Goal: Task Accomplishment & Management: Manage account settings

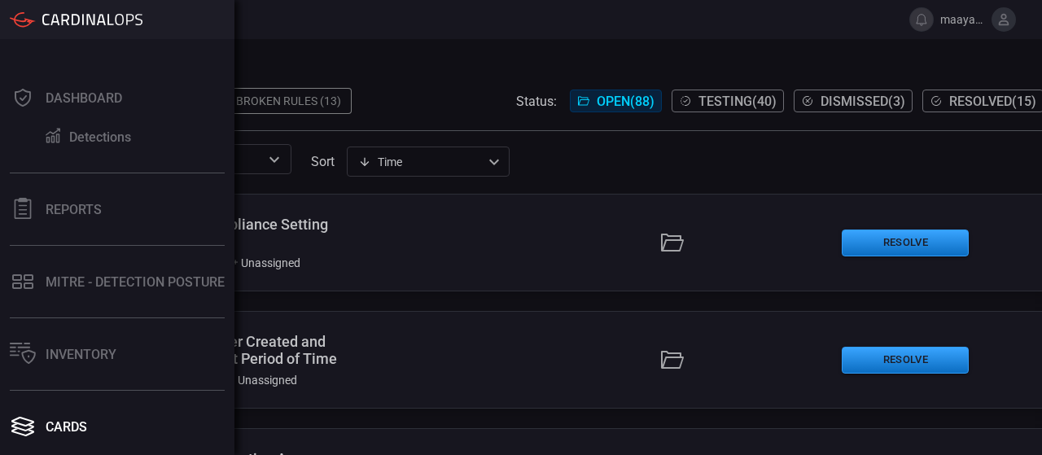
scroll to position [223, 0]
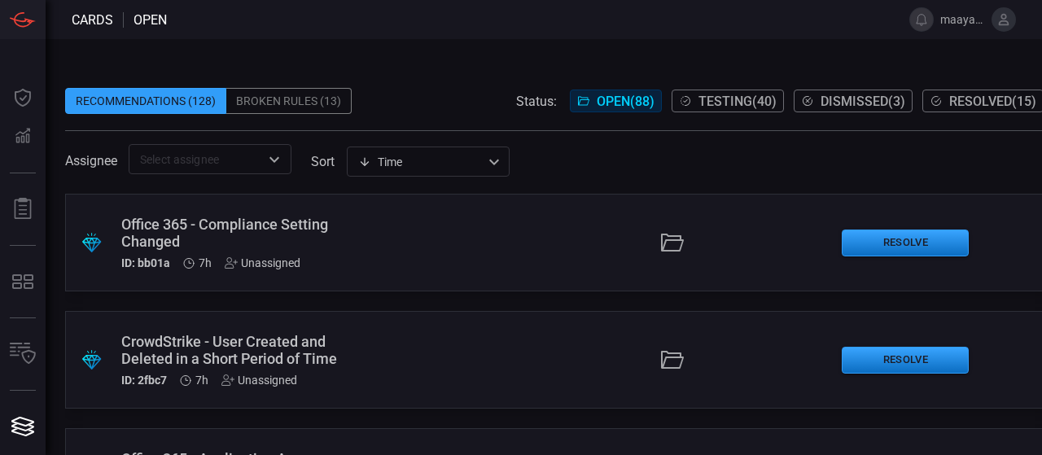
click at [971, 91] on button "Resolved ( 15 )" at bounding box center [982, 101] width 121 height 23
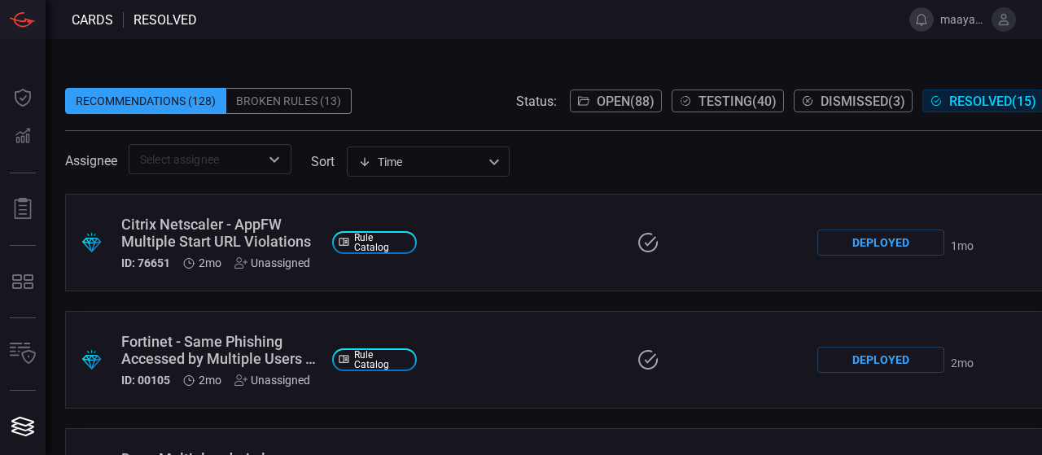
click at [926, 24] on button at bounding box center [921, 19] width 24 height 24
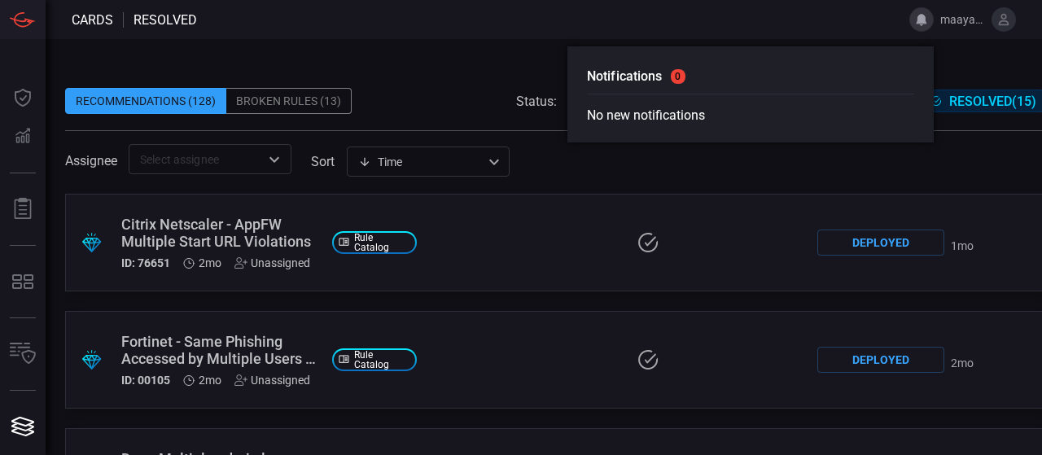
click at [953, 22] on span "maayansh" at bounding box center [962, 19] width 45 height 13
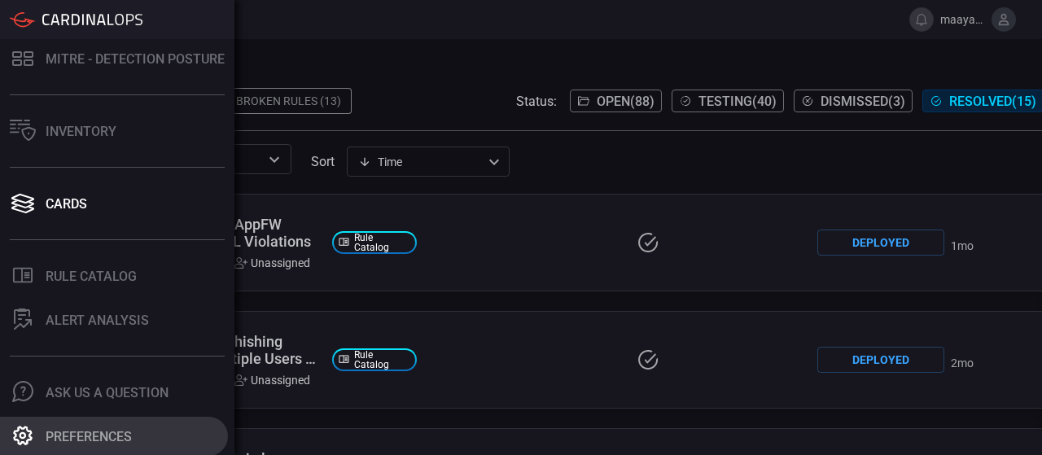
click at [99, 423] on button "Preferences" at bounding box center [114, 436] width 228 height 39
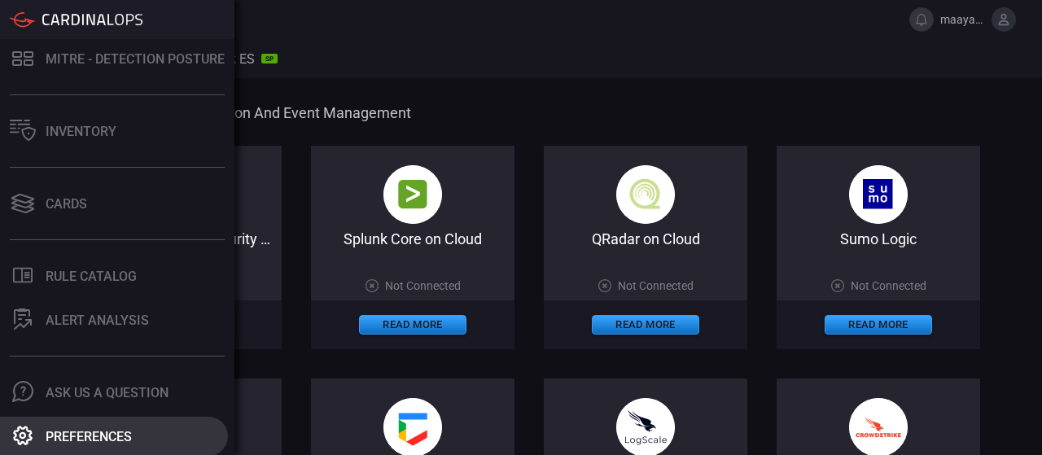
click at [67, 446] on button "Preferences" at bounding box center [114, 436] width 228 height 39
click at [82, 431] on div "Preferences" at bounding box center [89, 436] width 86 height 15
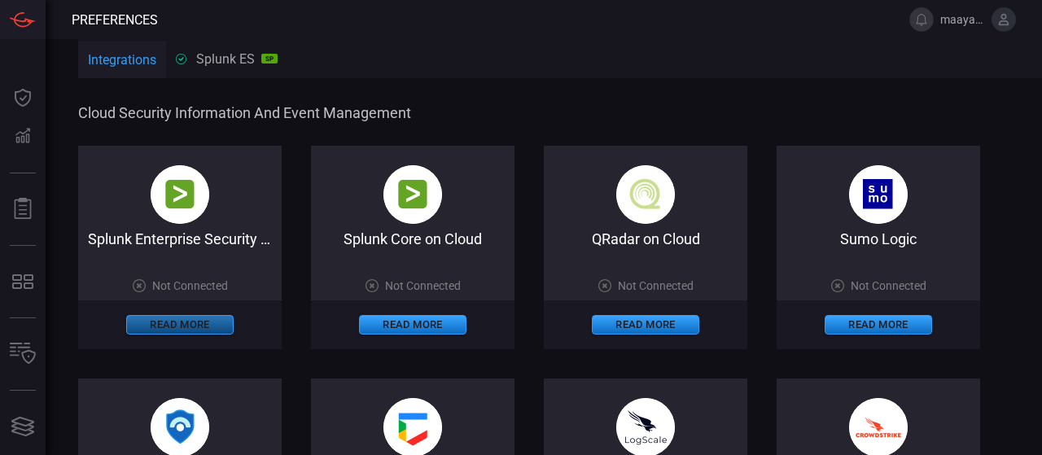
click at [186, 330] on button "Read More" at bounding box center [179, 325] width 107 height 20
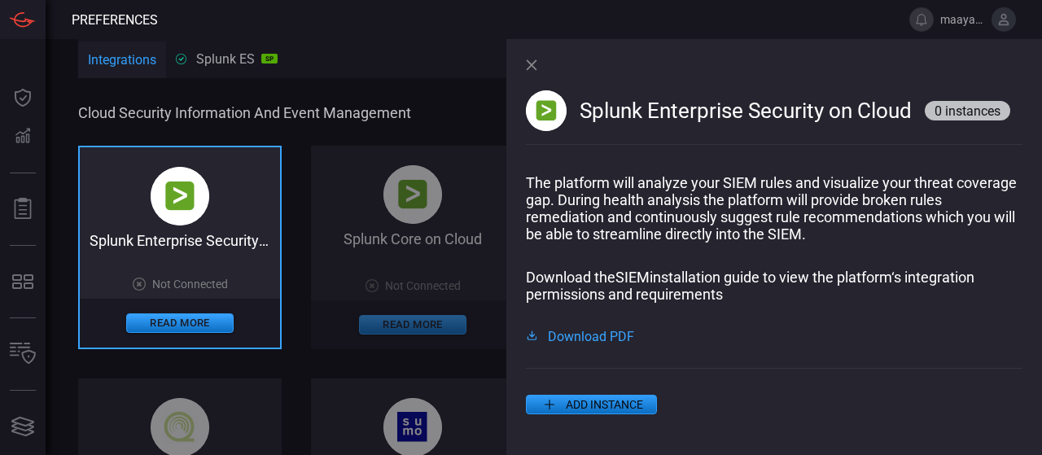
scroll to position [20, 0]
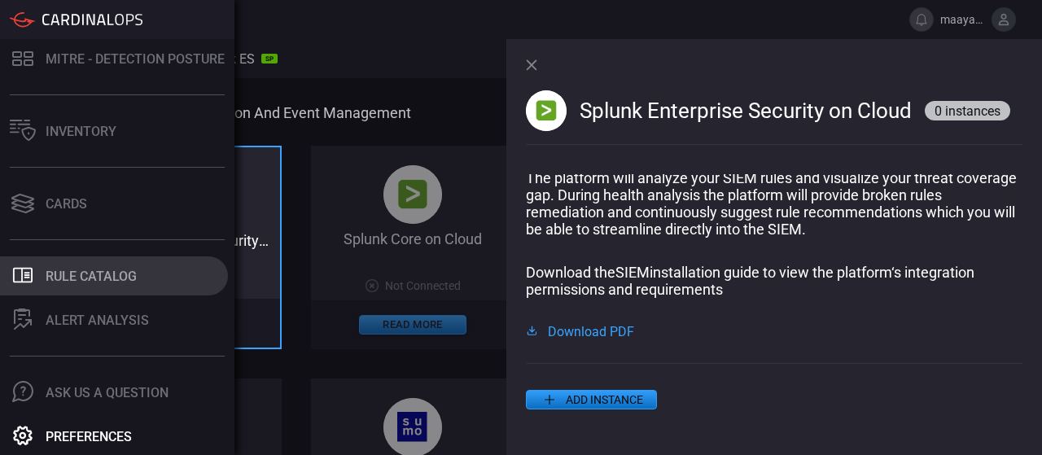
click at [103, 278] on div "Rule Catalog" at bounding box center [91, 276] width 91 height 15
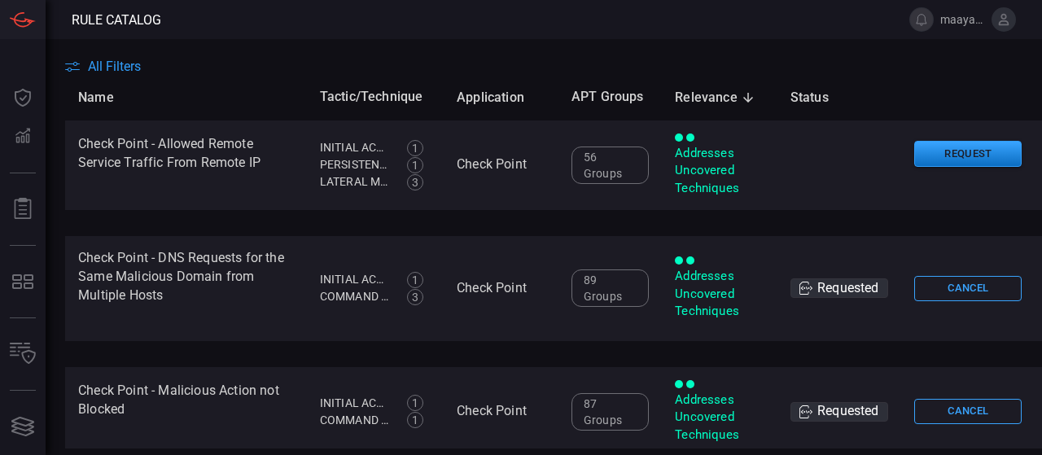
click at [135, 72] on span "All Filters" at bounding box center [114, 66] width 53 height 15
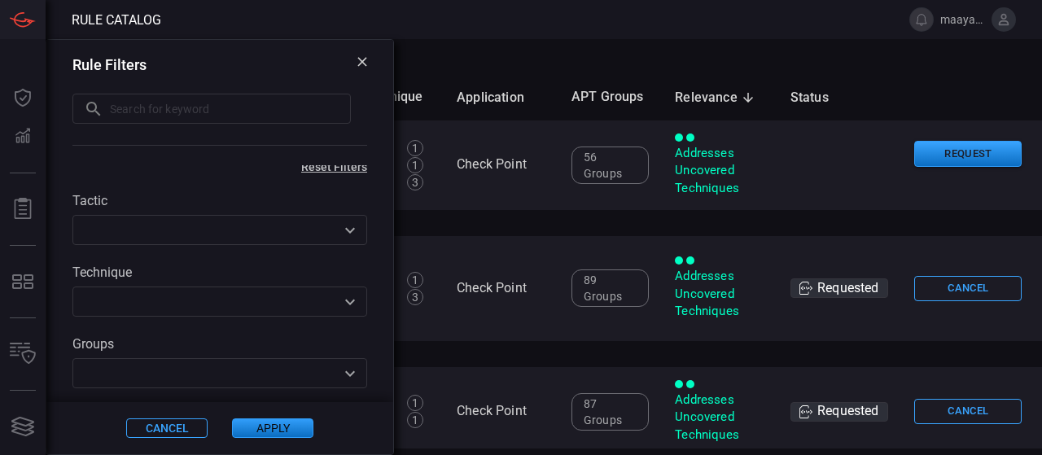
scroll to position [8, 0]
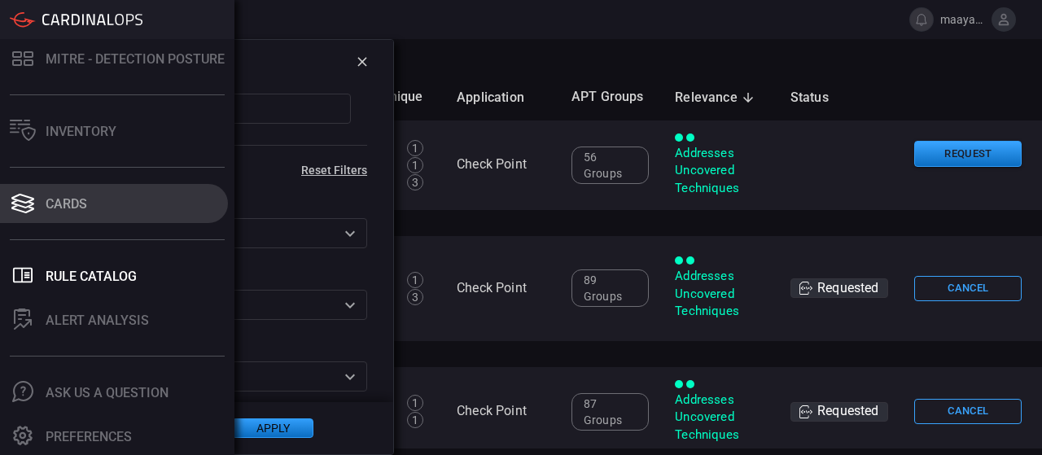
click at [103, 201] on button "Cards" at bounding box center [114, 203] width 228 height 39
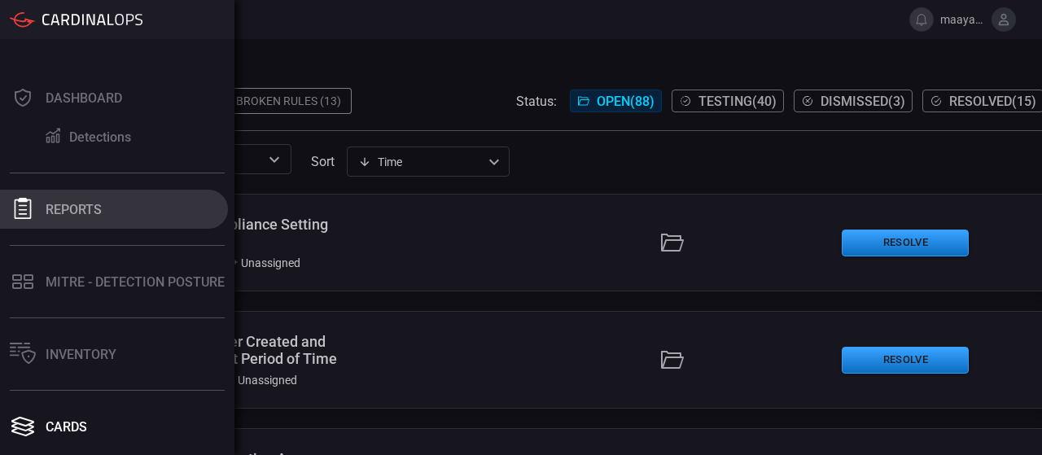
scroll to position [223, 0]
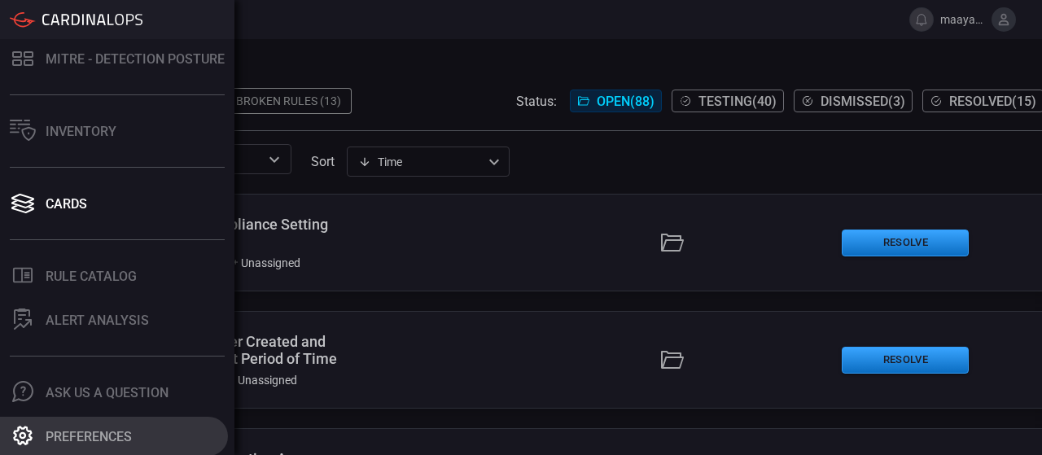
click at [81, 427] on button "Preferences" at bounding box center [114, 436] width 228 height 39
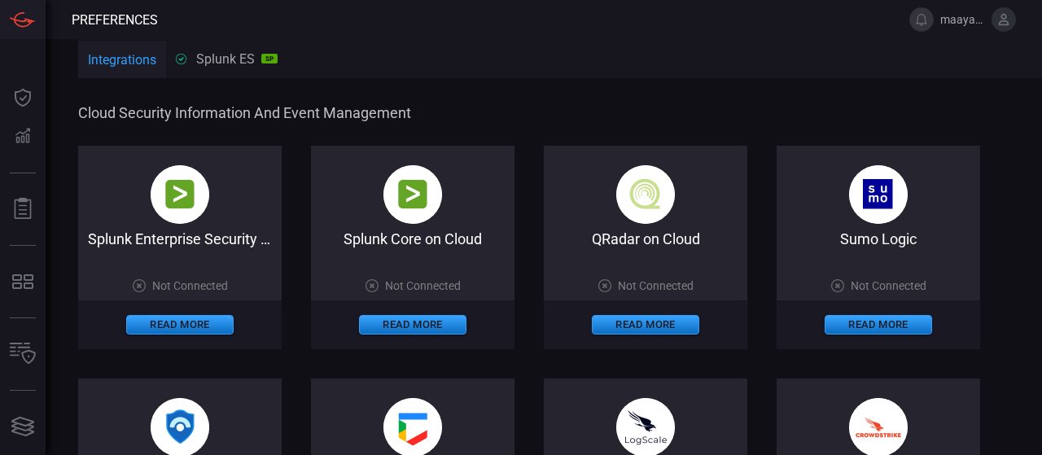
click at [230, 59] on div "Splunk ES SP Splunk Enterprise Security" at bounding box center [227, 58] width 102 height 15
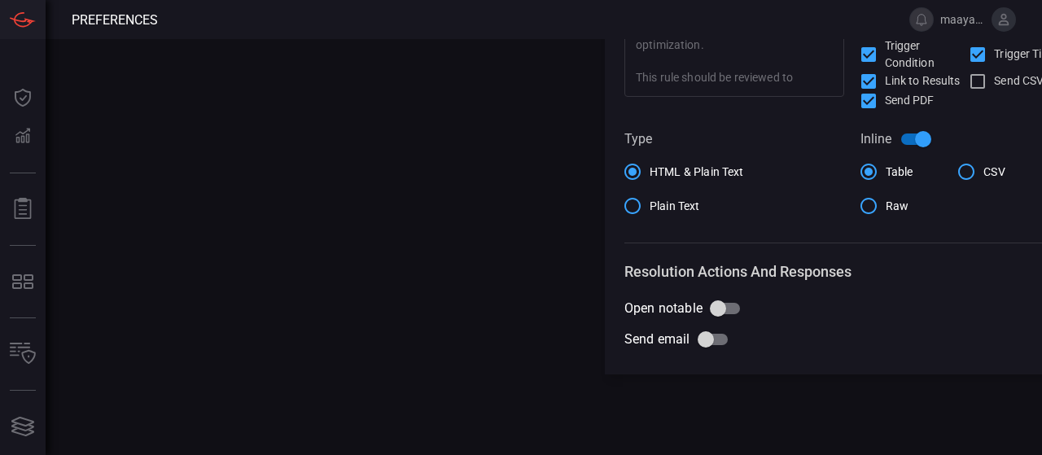
scroll to position [865, 0]
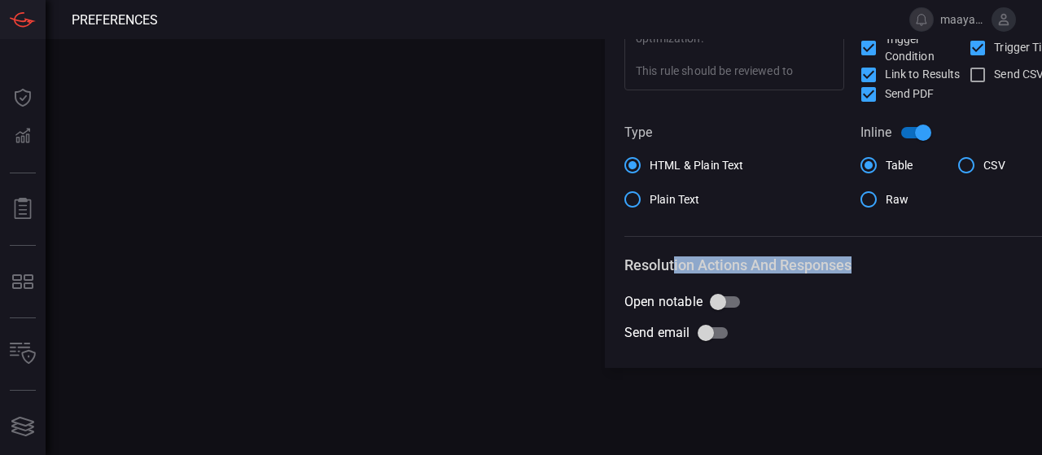
drag, startPoint x: 676, startPoint y: 265, endPoint x: 860, endPoint y: 267, distance: 184.0
click at [860, 267] on h3 "Resolution Actions and Responses" at bounding box center [851, 264] width 455 height 17
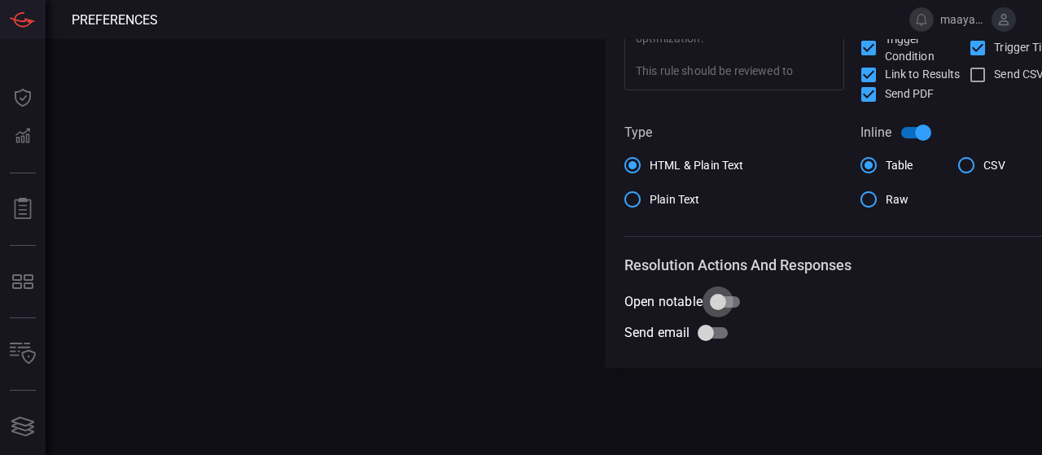
click at [724, 306] on input "Open notable" at bounding box center [718, 302] width 93 height 31
checkbox input "true"
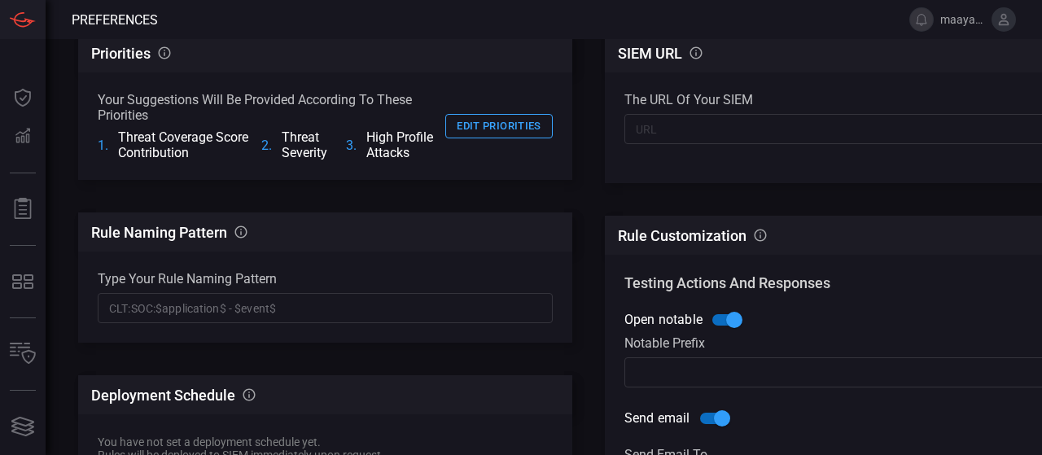
scroll to position [0, 0]
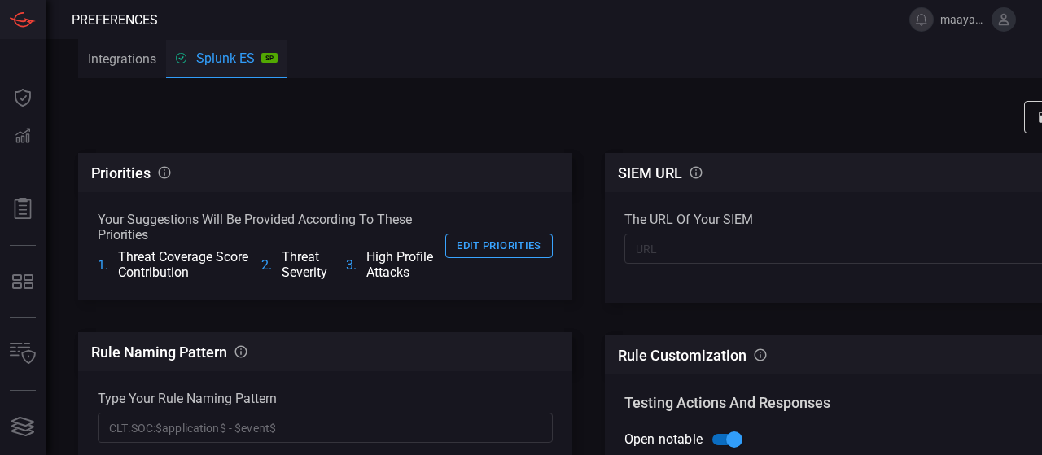
click at [112, 53] on button "Integrations" at bounding box center [122, 58] width 88 height 39
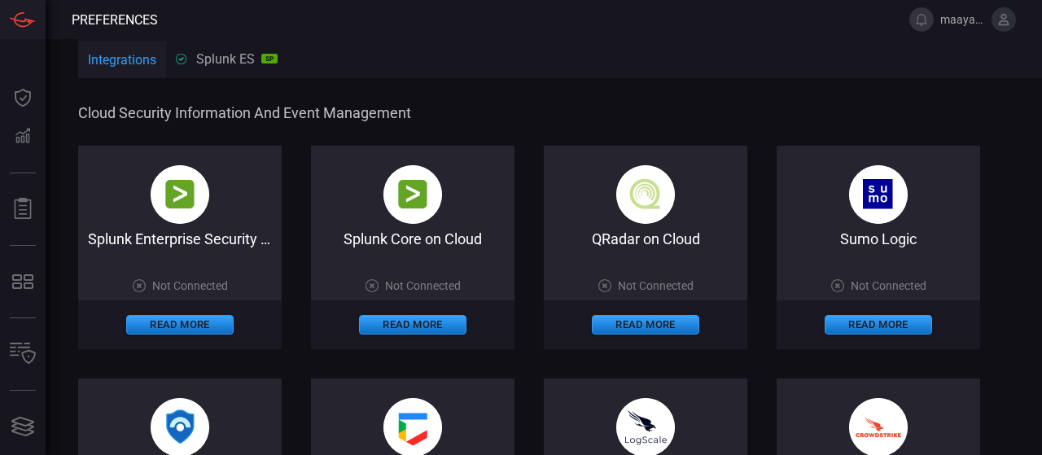
click at [208, 59] on div "Splunk ES SP" at bounding box center [227, 58] width 102 height 15
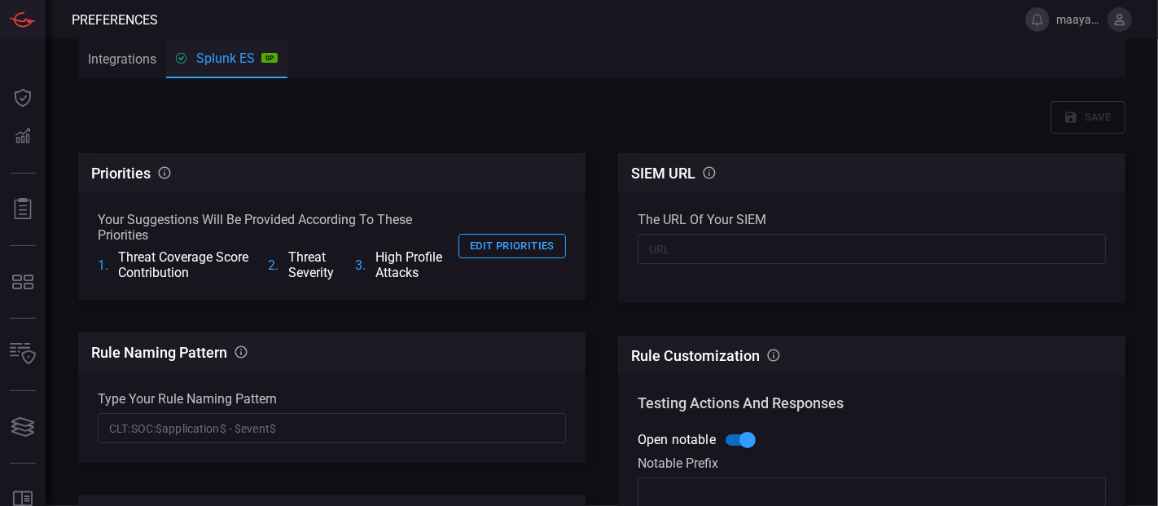
scroll to position [832, 0]
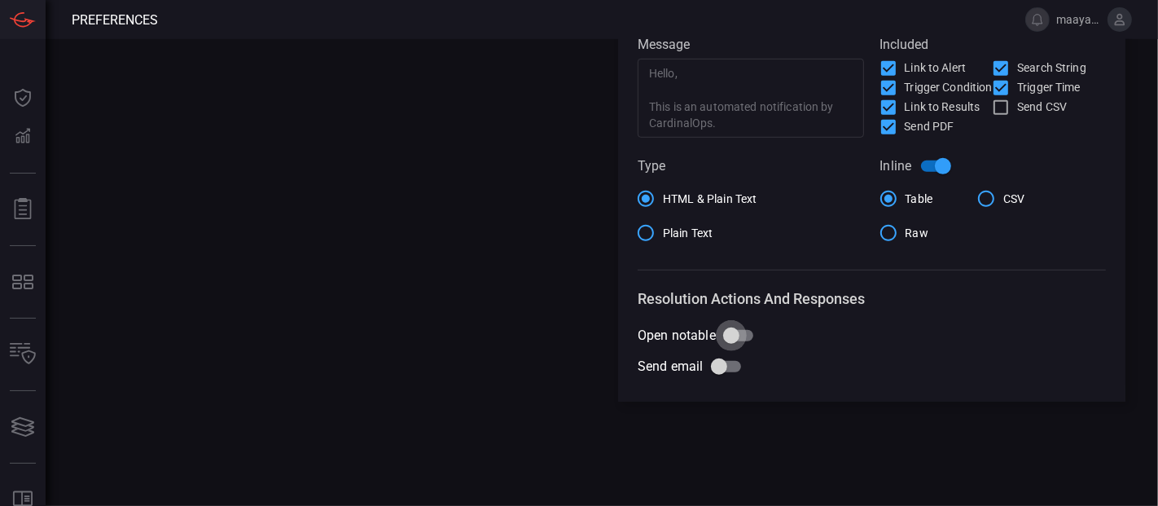
click at [732, 335] on input "Open notable" at bounding box center [731, 335] width 93 height 31
checkbox input "true"
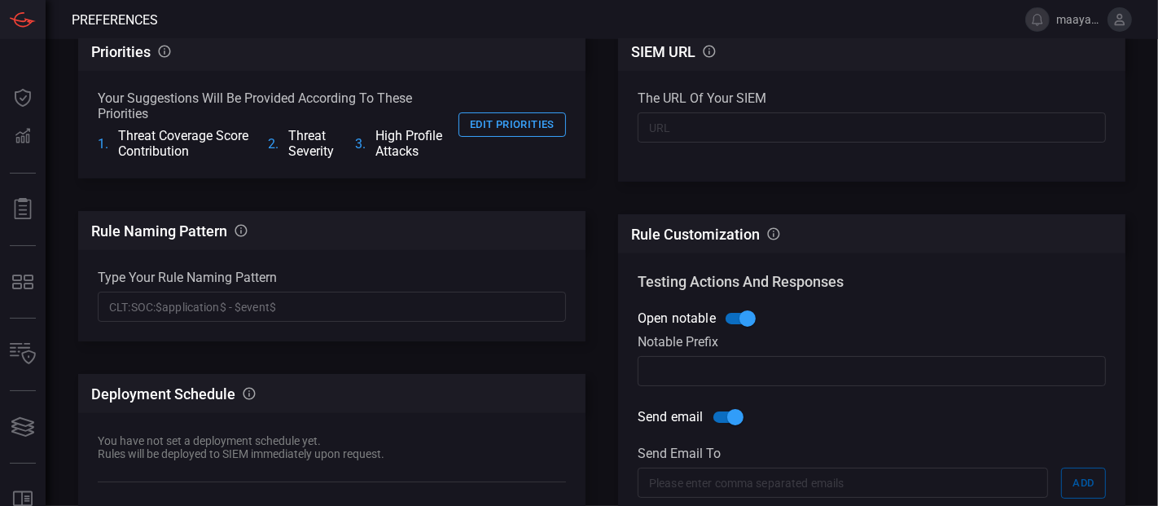
scroll to position [0, 0]
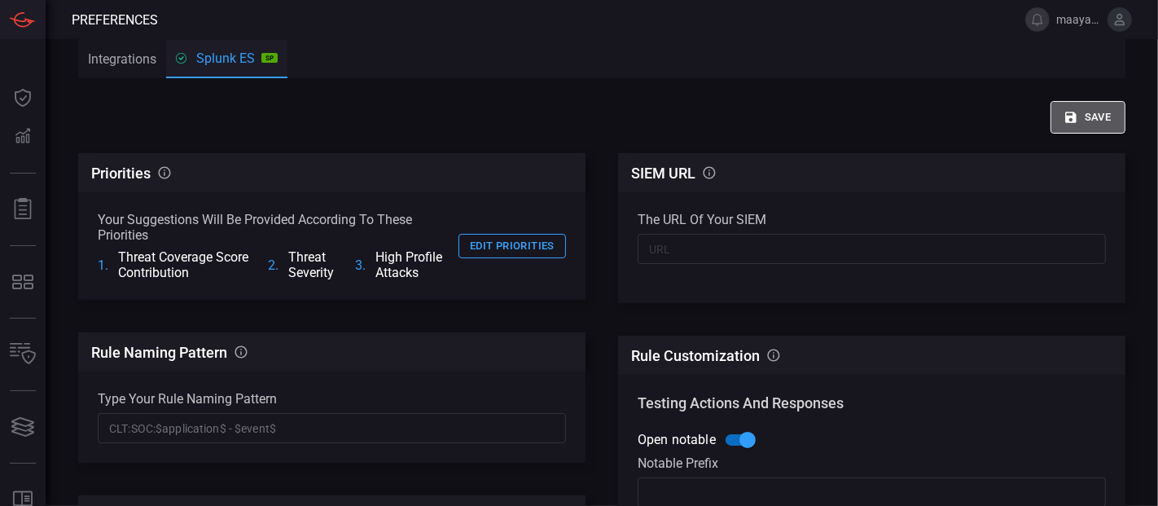
click at [1041, 120] on icon "button" at bounding box center [1070, 117] width 15 height 15
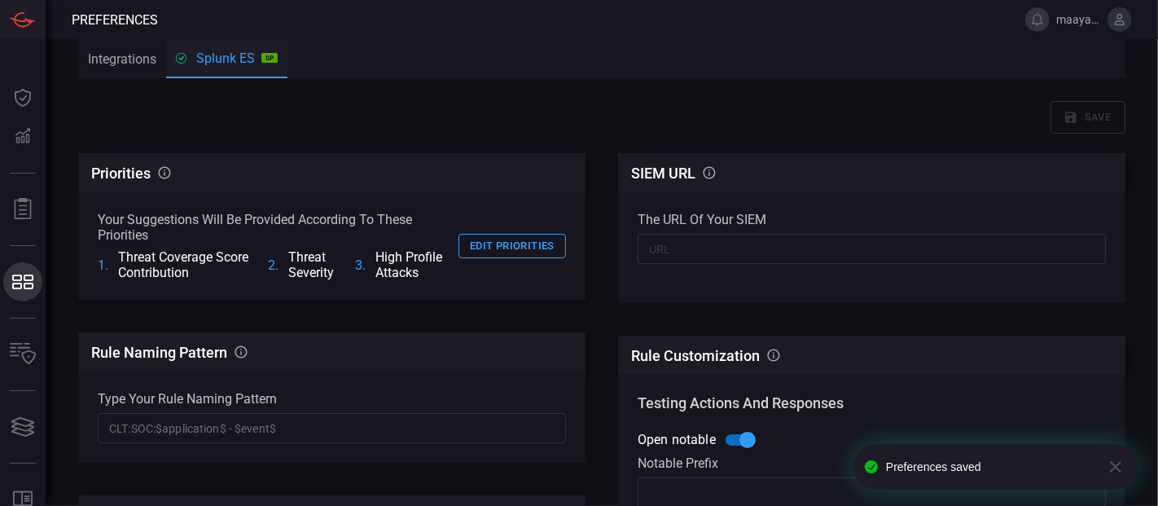
scroll to position [173, 0]
